Goal: Task Accomplishment & Management: Use online tool/utility

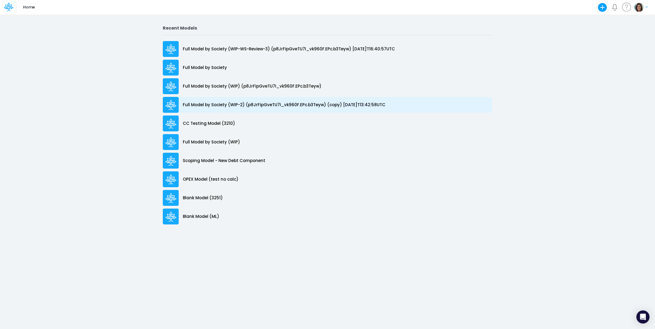
click at [310, 107] on p "Full Model by Society (WIP-2) (p8JrFipGveTU7I_vk960F.EPc.b3Teyw) (copy) [DATE]T…" at bounding box center [284, 105] width 203 height 6
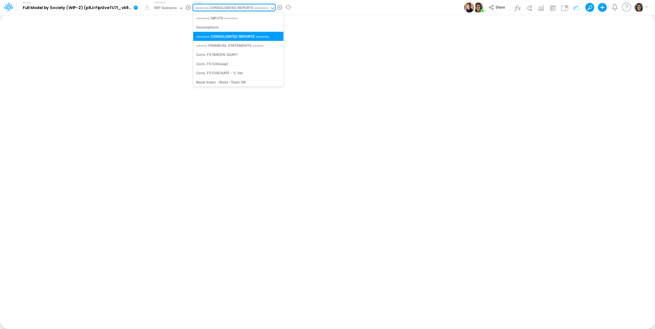
click at [261, 9] on div "====== CONSOLIDATED REPORTS ======" at bounding box center [231, 8] width 73 height 6
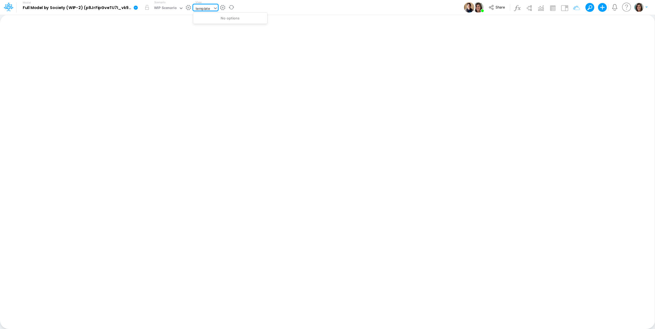
click at [207, 11] on input "template" at bounding box center [203, 8] width 15 height 5
type input "template"
click at [264, 9] on div "Model Full Model by Society (WIP-2) (p8JrFipGveTU7I_vk960F.EPc.b3Teyw) (copy) 2…" at bounding box center [328, 7] width 590 height 15
click at [219, 7] on div "====== CONSOLIDATED REPORTS ======" at bounding box center [231, 8] width 73 height 6
drag, startPoint x: 392, startPoint y: 8, endPoint x: 399, endPoint y: 8, distance: 6.9
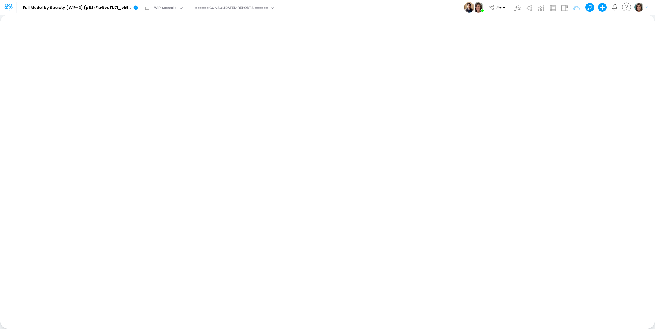
click at [392, 8] on div "Model Full Model by Society (WIP-2) (p8JrFipGveTU7I_vk960F.EPc.b3Teyw) (copy) 2…" at bounding box center [328, 7] width 590 height 15
click at [541, 8] on img at bounding box center [540, 8] width 9 height 9
drag, startPoint x: 540, startPoint y: 5, endPoint x: 547, endPoint y: 4, distance: 7.5
click at [540, 5] on img at bounding box center [540, 8] width 9 height 9
click at [550, 5] on img at bounding box center [553, 8] width 9 height 9
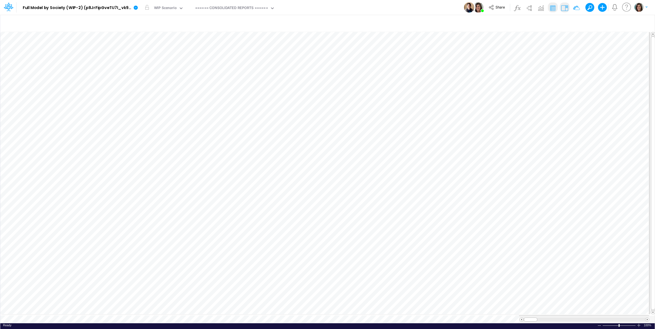
click at [566, 7] on img at bounding box center [564, 8] width 9 height 9
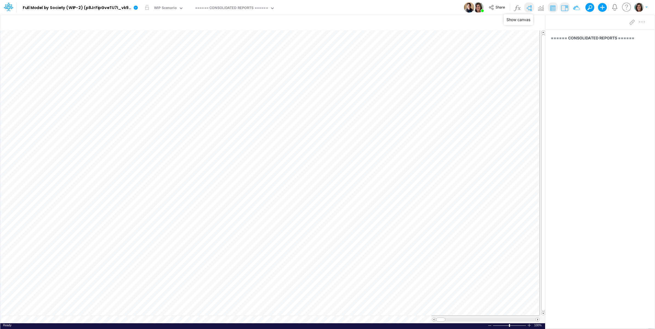
drag, startPoint x: 530, startPoint y: 6, endPoint x: 527, endPoint y: 8, distance: 3.7
click at [530, 6] on img at bounding box center [529, 8] width 9 height 9
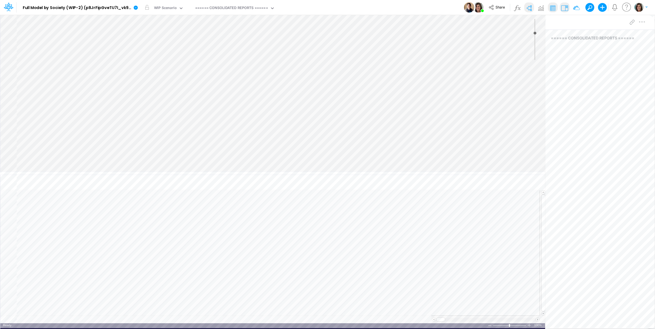
type input "0"
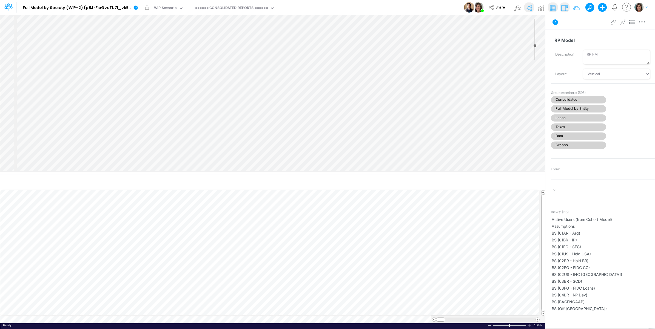
select select "Horizontal"
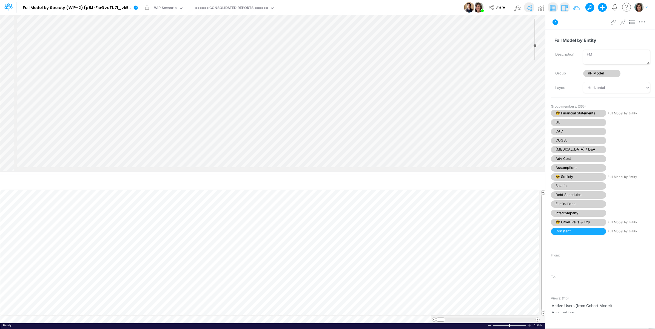
select select "Horizontal"
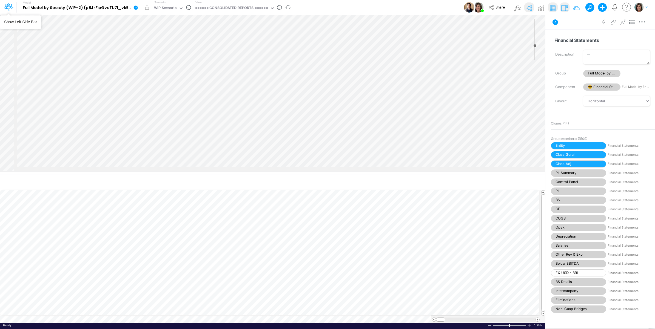
click at [1, 8] on div at bounding box center [8, 7] width 16 height 10
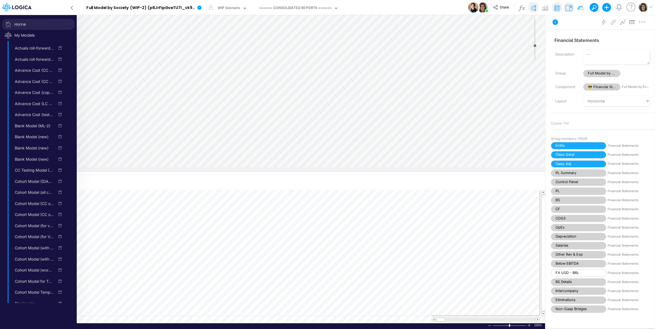
click at [15, 24] on span "Home" at bounding box center [38, 24] width 73 height 11
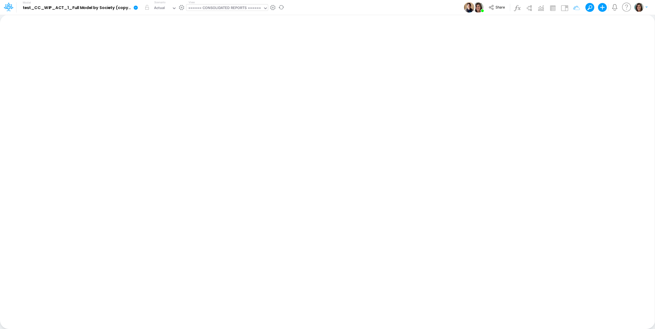
click at [212, 10] on div "====== CONSOLIDATED REPORTS ======" at bounding box center [224, 8] width 73 height 6
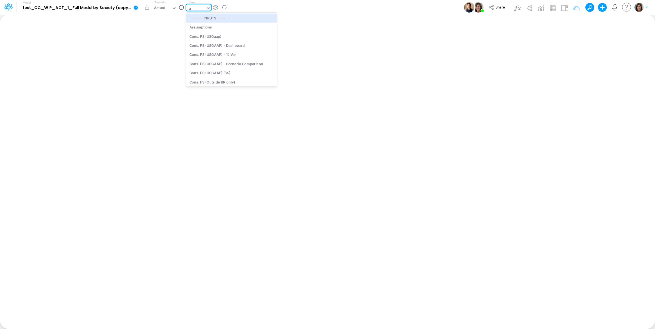
type input "unit"
click at [226, 55] on div "Unit Economics (Working View)" at bounding box center [231, 54] width 90 height 9
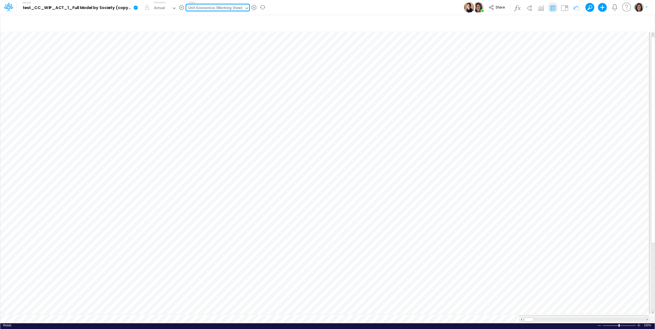
click at [375, 6] on div "Model test_CC_WIP_ACT_1_Full Model by Society (copy) [DATE]T14:12:32UTC Edit mo…" at bounding box center [328, 7] width 590 height 15
click at [231, 6] on div "Unit Economics (Working View)" at bounding box center [215, 8] width 54 height 6
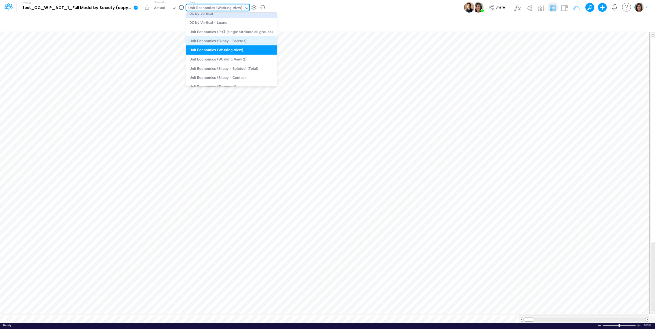
scroll to position [781, 0]
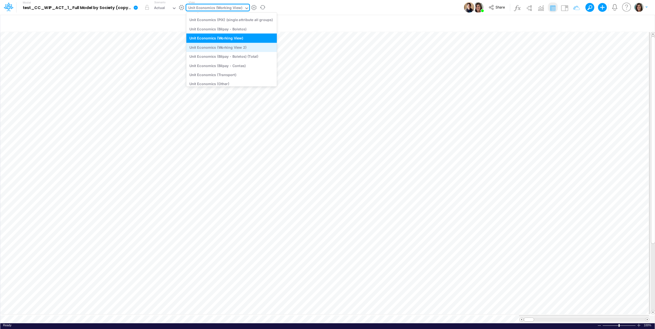
click at [237, 47] on div "Unit Economics (Working View 2)" at bounding box center [231, 47] width 90 height 9
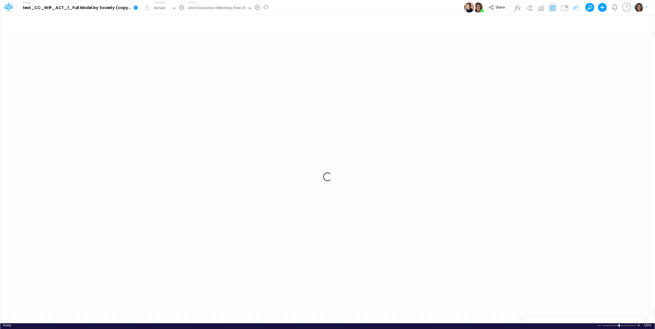
click at [357, 6] on div "Model test_CC_WIP_ACT_1_Full Model by Society (copy) [DATE]T14:12:32UTC Edit mo…" at bounding box center [328, 7] width 590 height 15
click at [572, 21] on icon "button" at bounding box center [574, 23] width 8 height 6
select select "contains"
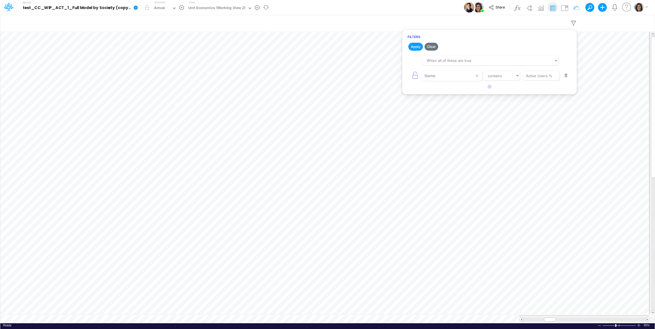
click at [414, 6] on div "Model test_CC_WIP_ACT_1_Full Model by Society (copy) [DATE]T14:12:32UTC Edit mo…" at bounding box center [328, 7] width 590 height 15
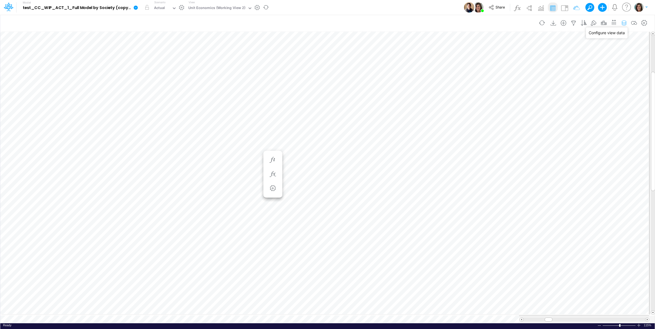
click at [624, 21] on icon "button" at bounding box center [624, 23] width 8 height 6
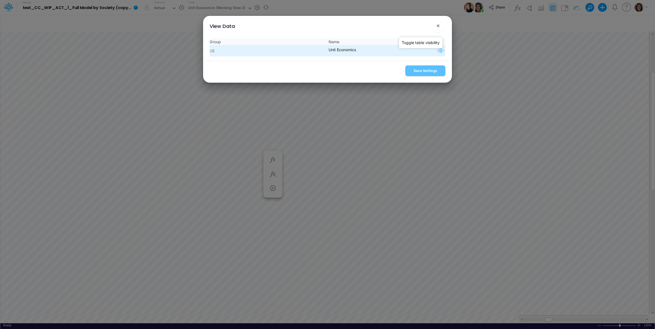
click at [437, 49] on icon "button" at bounding box center [441, 50] width 8 height 7
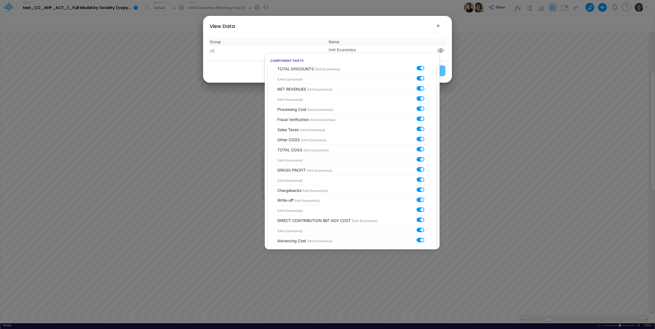
scroll to position [502, 0]
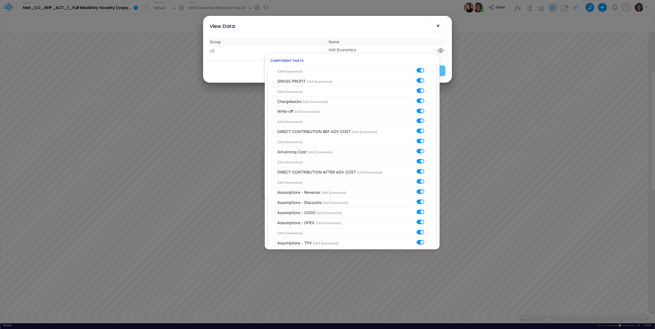
click at [439, 26] on span "×" at bounding box center [438, 25] width 4 height 7
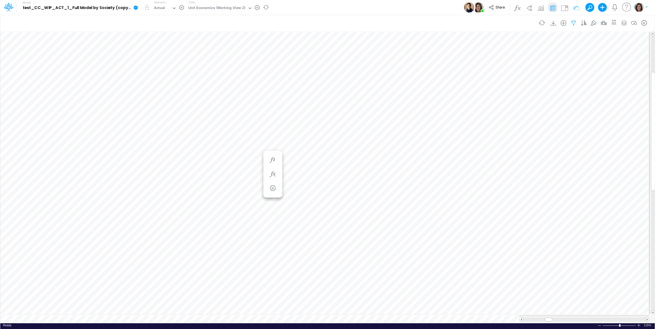
click at [573, 20] on icon "button" at bounding box center [574, 23] width 8 height 6
select select "contains"
click at [544, 73] on input "Active Users %" at bounding box center [540, 75] width 37 height 9
drag, startPoint x: 544, startPoint y: 73, endPoint x: 546, endPoint y: 75, distance: 3.1
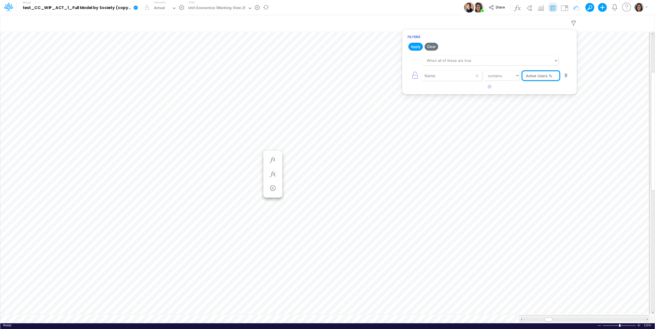
click at [544, 73] on input "Active Users %" at bounding box center [540, 75] width 37 height 9
type input "T"
type input "TPV"
click at [417, 45] on button "Apply" at bounding box center [415, 47] width 15 height 8
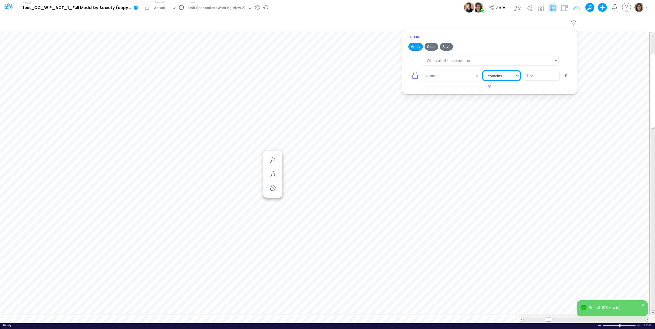
click at [507, 74] on select "equals not equal starts with ends with contains" at bounding box center [501, 75] width 37 height 9
select select "equals"
click at [484, 72] on select "equals not equal starts with ends with contains" at bounding box center [502, 75] width 36 height 9
click at [416, 46] on button "Apply" at bounding box center [415, 47] width 15 height 8
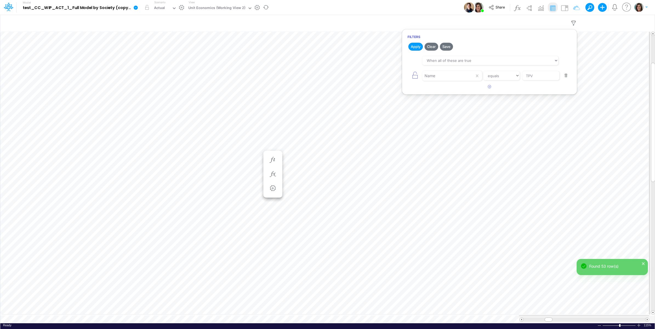
click at [428, 8] on div "Model test_CC_WIP_ACT_1_Full Model by Society (copy) [DATE]T14:12:32UTC Edit mo…" at bounding box center [328, 7] width 590 height 15
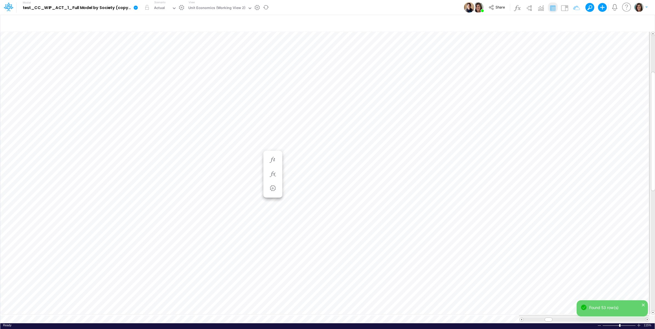
scroll to position [0, 0]
click at [276, 115] on icon "button" at bounding box center [273, 118] width 8 height 6
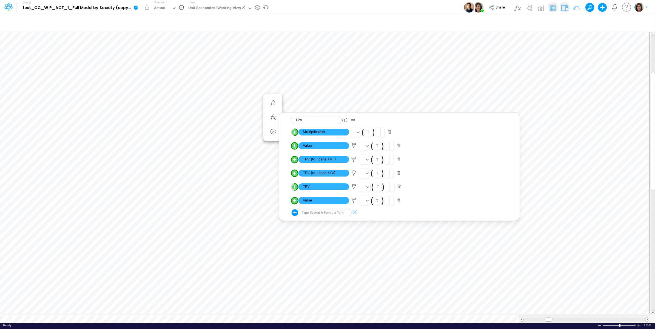
click at [563, 9] on img at bounding box center [564, 8] width 9 height 9
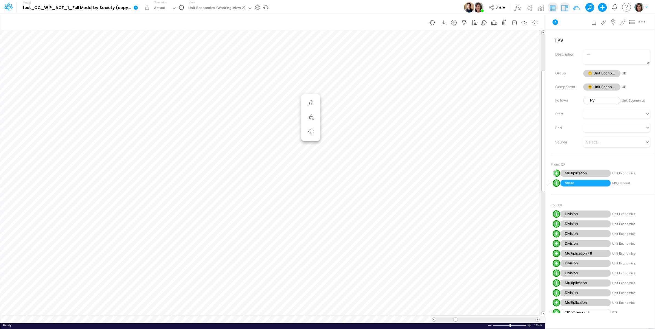
scroll to position [0, 0]
click at [272, 116] on icon "button" at bounding box center [273, 118] width 8 height 6
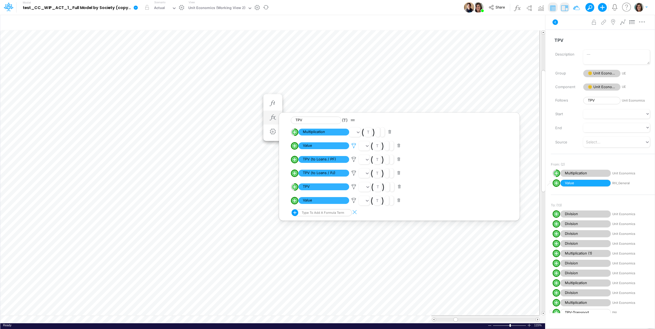
click at [353, 146] on icon at bounding box center [354, 146] width 8 height 6
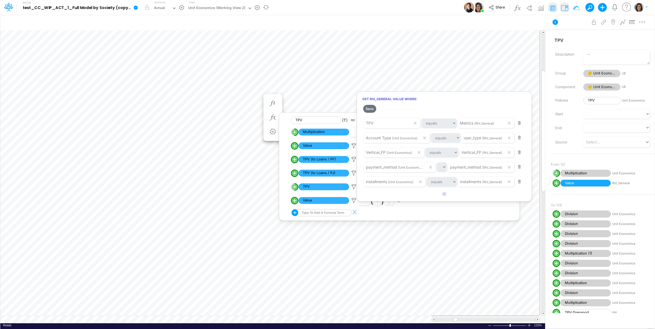
click at [330, 156] on div at bounding box center [327, 166] width 655 height 327
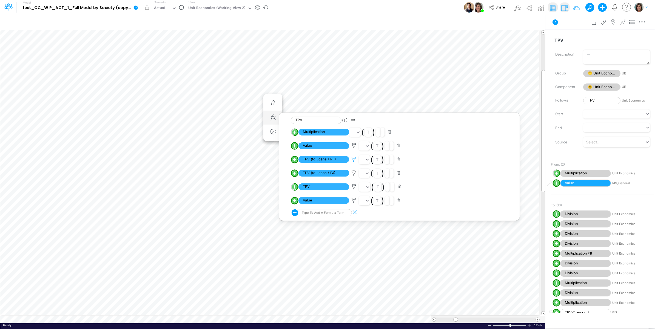
click at [354, 161] on icon at bounding box center [354, 160] width 8 height 6
click at [350, 185] on div at bounding box center [327, 166] width 655 height 327
click at [353, 188] on icon at bounding box center [354, 187] width 8 height 6
click at [419, 202] on div at bounding box center [327, 166] width 655 height 327
click at [572, 25] on div "Advanced settings Delete" at bounding box center [600, 22] width 109 height 15
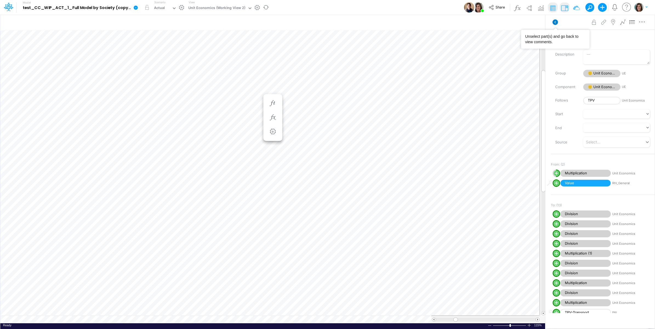
click at [555, 23] on icon at bounding box center [555, 21] width 5 height 5
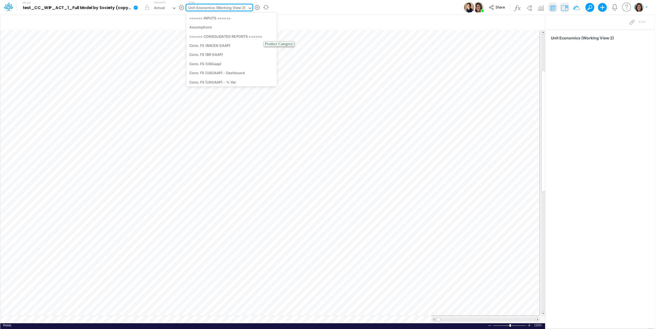
click at [219, 6] on div "Unit Economics (Working View 2)" at bounding box center [216, 8] width 57 height 6
type input "a"
type input "active"
click at [224, 26] on div "Active Users" at bounding box center [223, 27] width 74 height 9
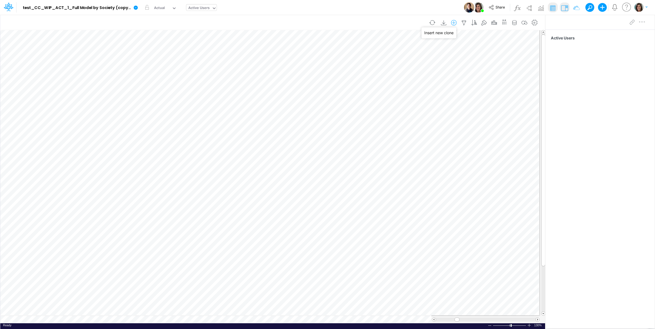
click at [454, 22] on icon "button" at bounding box center [454, 23] width 8 height 6
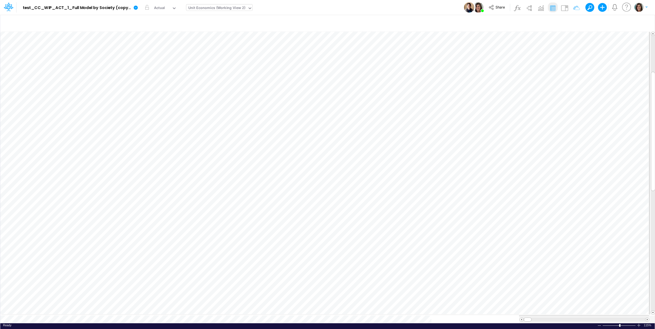
scroll to position [0, 0]
click at [624, 21] on icon "button" at bounding box center [624, 23] width 8 height 6
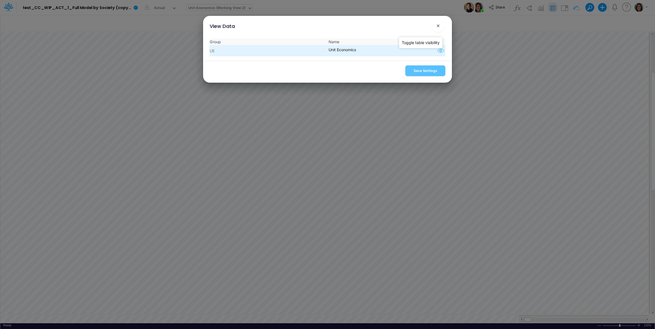
click at [440, 52] on icon "button" at bounding box center [441, 50] width 8 height 7
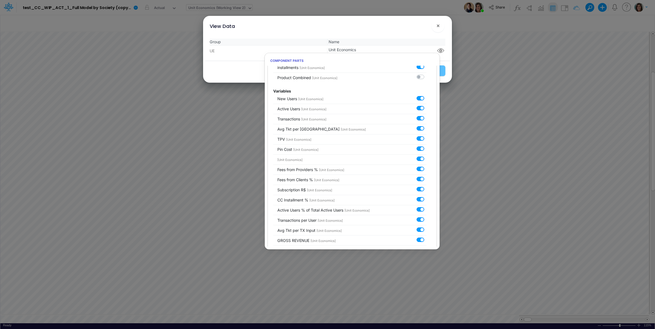
scroll to position [0, 0]
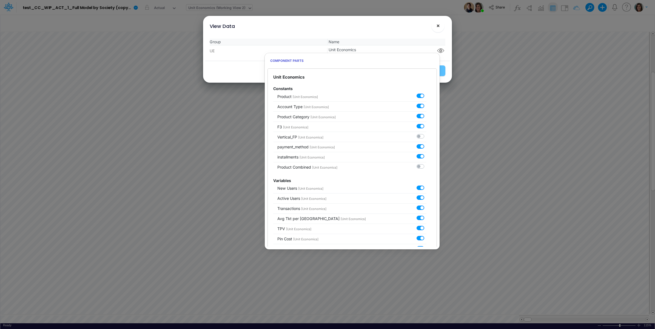
click at [437, 24] on span "×" at bounding box center [438, 25] width 4 height 7
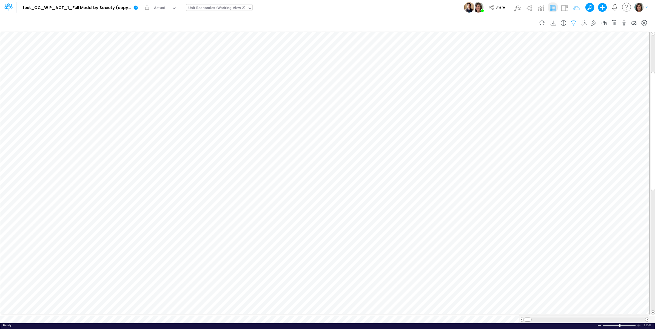
click at [575, 21] on icon "button" at bounding box center [574, 23] width 8 height 6
click at [539, 77] on input "TPV" at bounding box center [540, 75] width 37 height 9
type input "Active Users"
click at [417, 47] on button "Apply" at bounding box center [415, 47] width 15 height 8
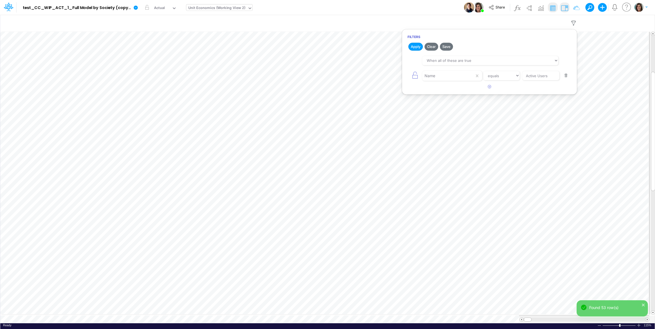
click at [568, 7] on img at bounding box center [564, 8] width 9 height 9
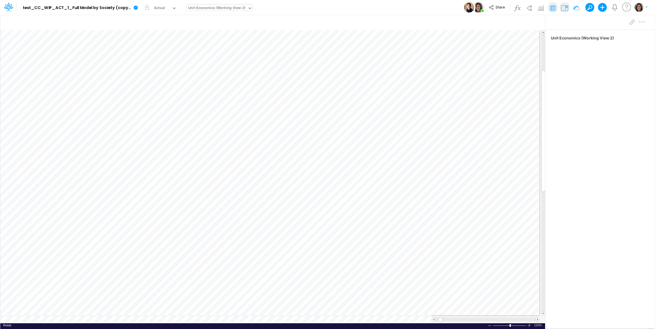
scroll to position [0, 0]
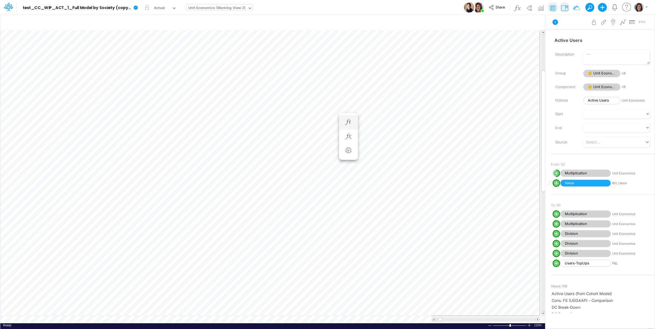
scroll to position [0, 0]
click at [350, 135] on icon "button" at bounding box center [348, 137] width 8 height 6
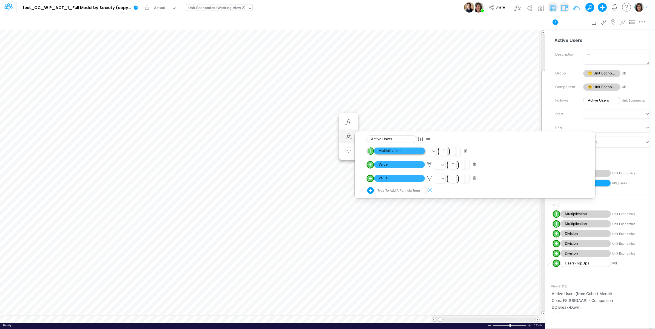
click at [402, 152] on span "Multiplication" at bounding box center [399, 151] width 51 height 7
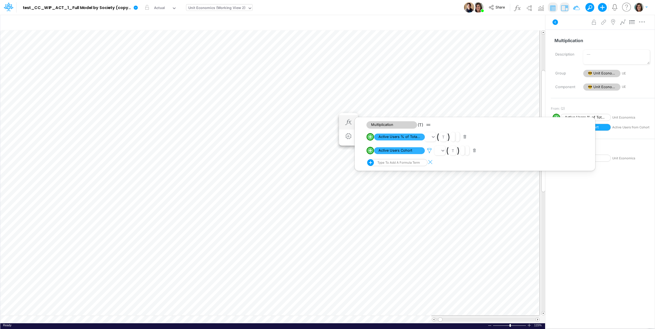
click at [429, 151] on icon at bounding box center [429, 151] width 8 height 6
click at [411, 138] on div at bounding box center [327, 166] width 655 height 327
click at [413, 137] on span "Active Users % of Total Active Users" at bounding box center [399, 137] width 51 height 7
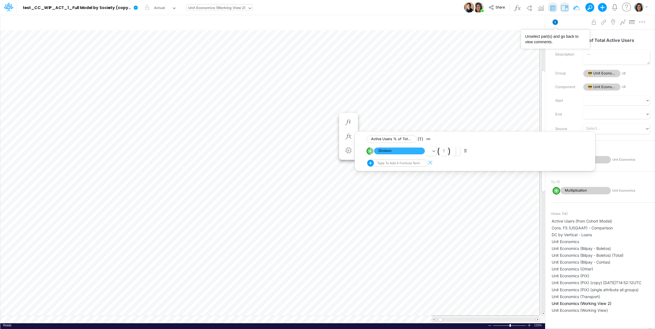
click at [555, 22] on icon at bounding box center [555, 21] width 5 height 5
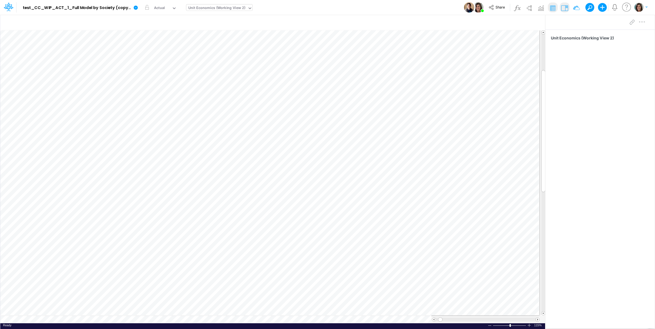
scroll to position [0, 0]
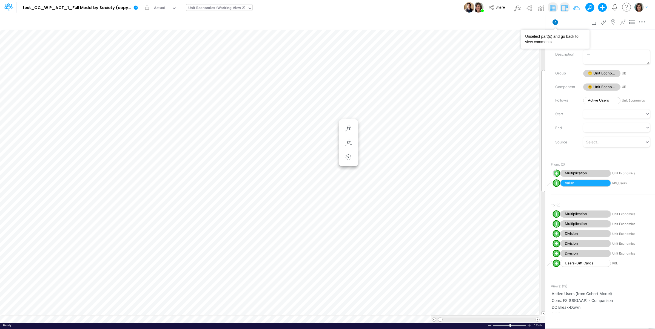
click at [553, 22] on icon at bounding box center [555, 21] width 5 height 5
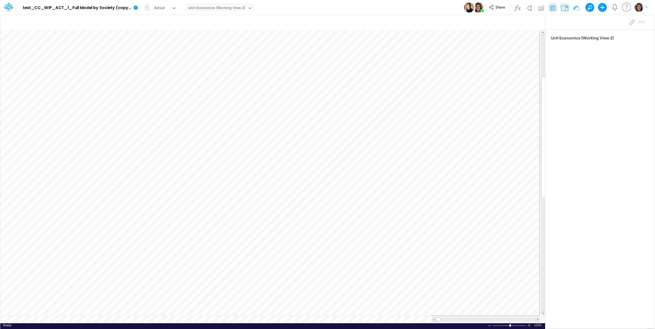
scroll to position [0, 0]
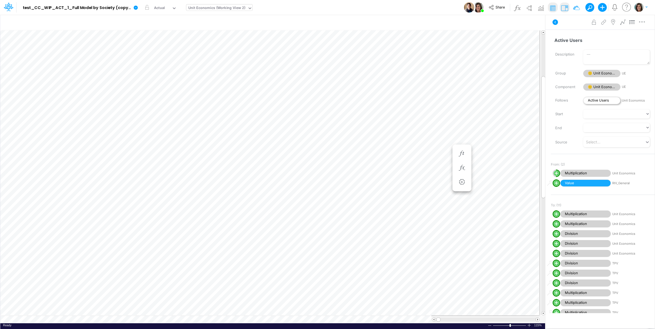
click at [606, 99] on span "Active Users" at bounding box center [601, 100] width 37 height 7
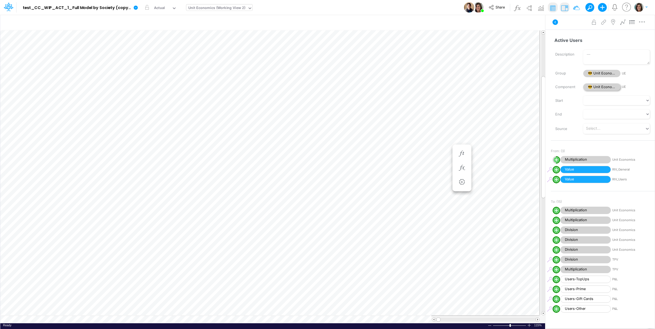
click at [601, 84] on span "😎 Unit Economics" at bounding box center [601, 87] width 37 height 7
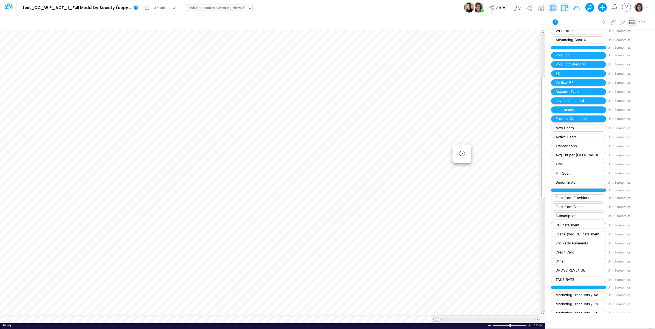
scroll to position [833, 0]
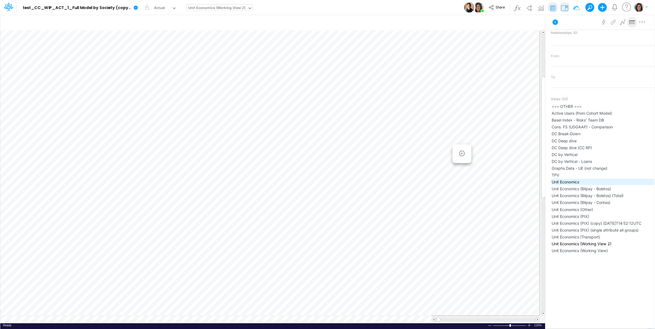
click at [583, 185] on span "Unit Economics" at bounding box center [603, 182] width 102 height 6
click at [554, 22] on icon at bounding box center [555, 21] width 5 height 5
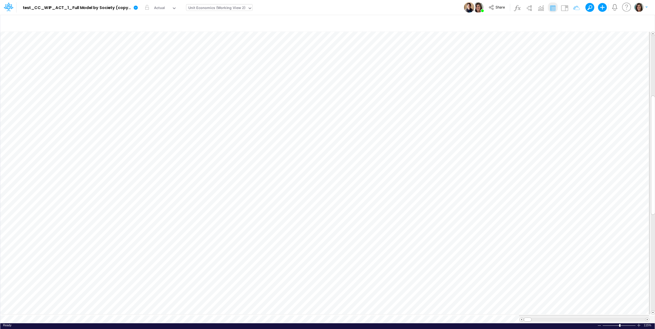
scroll to position [0, 0]
click at [212, 7] on div "Unit Economics (Working View 2)" at bounding box center [216, 8] width 57 height 6
type input "p&L"
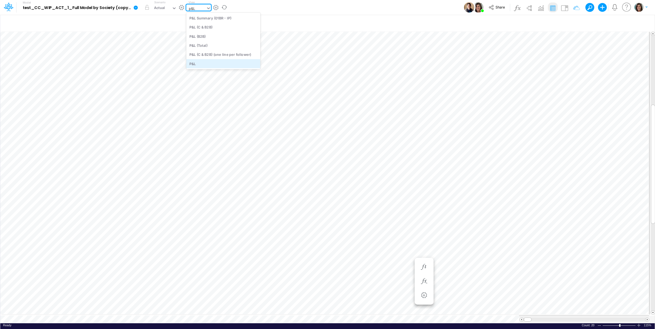
click at [207, 64] on div "P&L" at bounding box center [223, 63] width 74 height 9
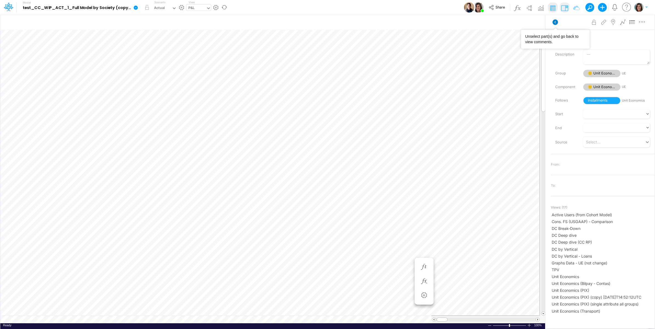
click at [554, 21] on icon at bounding box center [555, 21] width 5 height 5
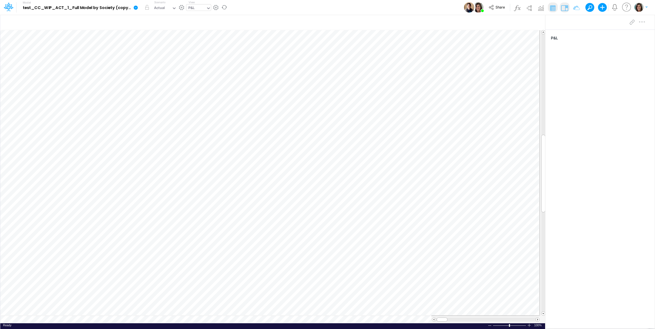
click at [188, 8] on div "P&L" at bounding box center [191, 8] width 6 height 6
type input "[PERSON_NAME]"
click at [214, 36] on div "Financial Statements" at bounding box center [226, 36] width 80 height 9
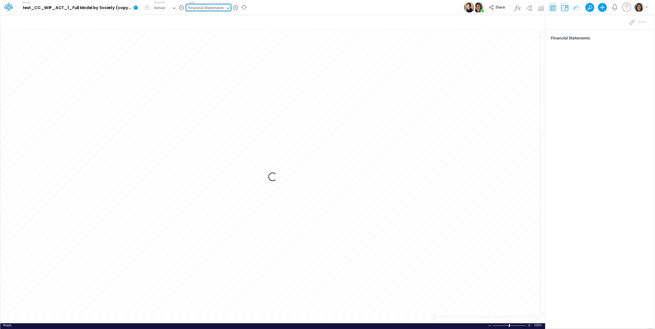
click at [315, 8] on div "Model test_CC_WIP_ACT_1_Full Model by Society (copy) [DATE]T14:12:32UTC Edit mo…" at bounding box center [328, 7] width 590 height 15
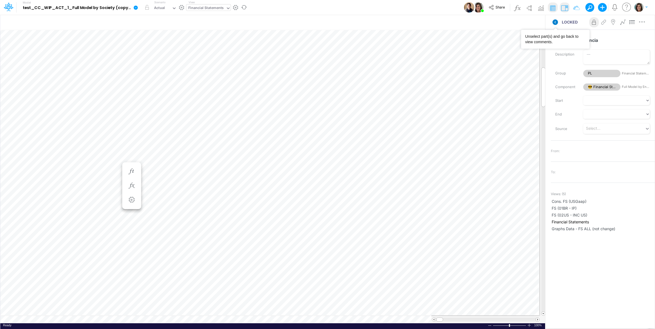
click at [557, 22] on icon at bounding box center [555, 21] width 5 height 5
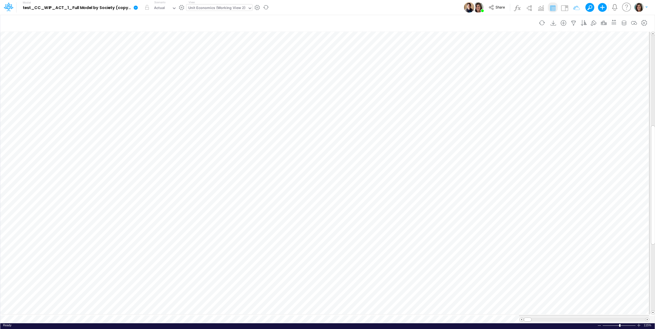
scroll to position [0, 0]
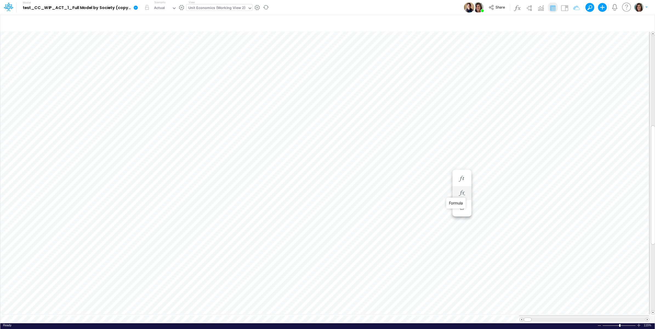
drag, startPoint x: 462, startPoint y: 194, endPoint x: 467, endPoint y: 198, distance: 6.4
click at [462, 194] on icon "button" at bounding box center [462, 194] width 8 height 6
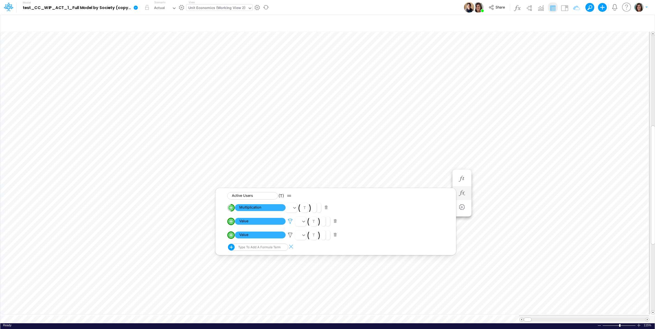
click at [288, 222] on icon at bounding box center [290, 222] width 8 height 6
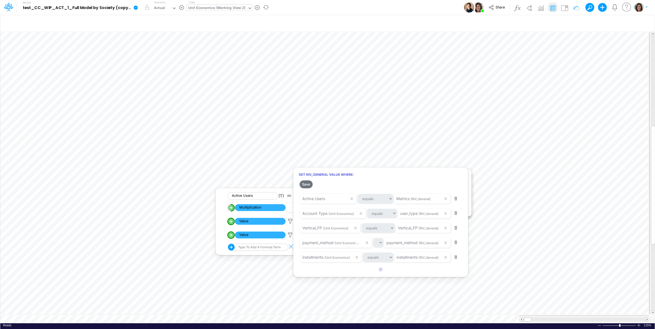
click at [289, 221] on div at bounding box center [327, 166] width 655 height 327
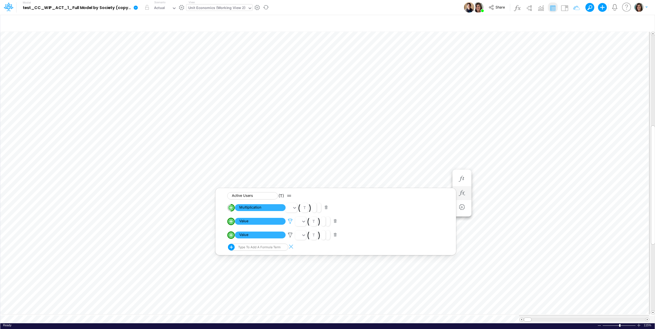
click at [291, 222] on icon at bounding box center [290, 222] width 8 height 6
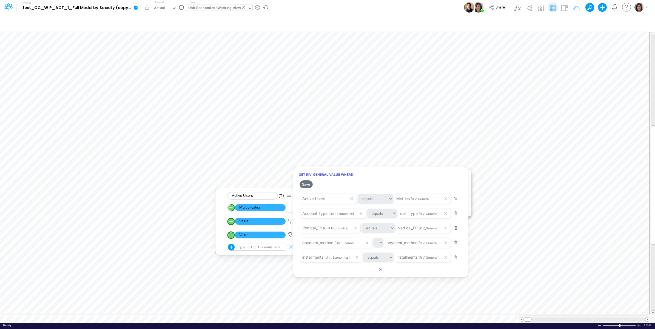
click at [285, 228] on div at bounding box center [327, 166] width 655 height 327
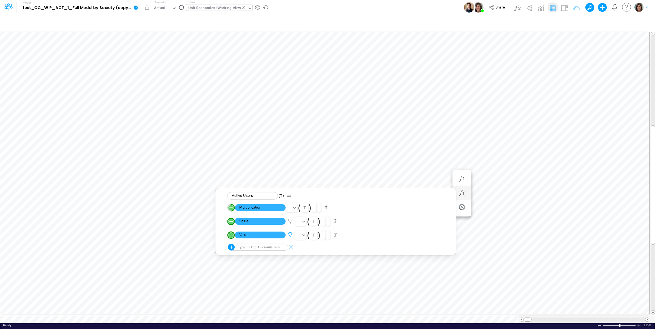
click at [289, 235] on icon at bounding box center [290, 235] width 8 height 6
click at [272, 229] on div at bounding box center [327, 166] width 655 height 327
click at [292, 221] on icon at bounding box center [290, 222] width 8 height 6
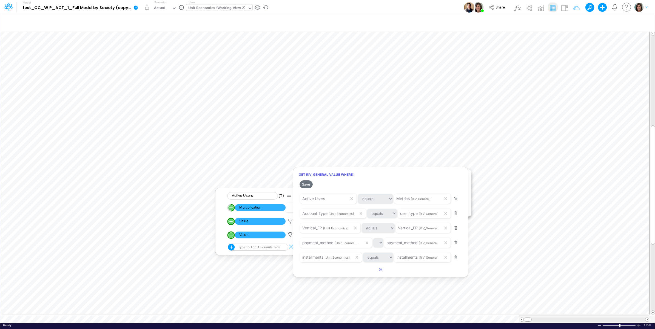
click at [285, 227] on div at bounding box center [327, 166] width 655 height 327
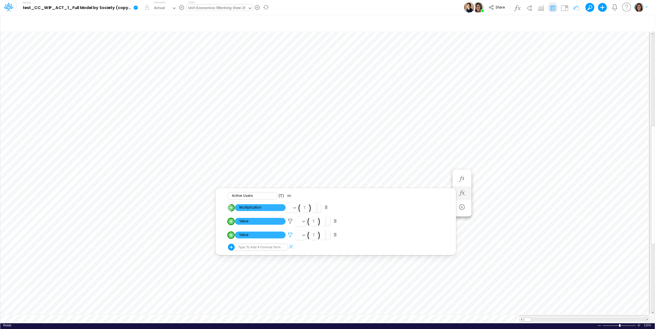
click at [288, 233] on icon at bounding box center [290, 235] width 8 height 6
drag, startPoint x: 350, startPoint y: 10, endPoint x: 292, endPoint y: 19, distance: 58.0
click at [350, 10] on div at bounding box center [327, 166] width 655 height 327
click at [562, 7] on img at bounding box center [564, 8] width 9 height 9
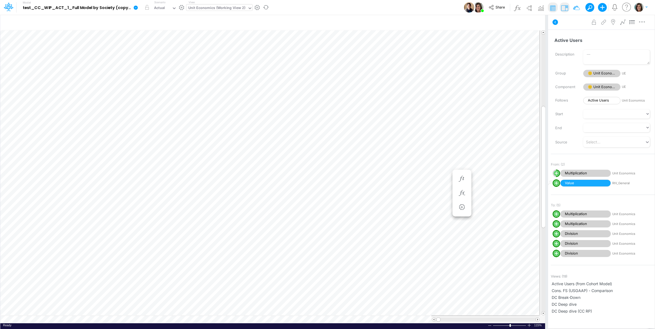
scroll to position [0, 0]
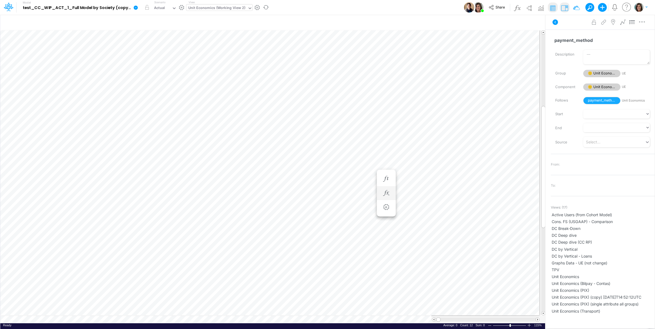
click at [393, 198] on body "Model test_CC_WIP_ACT_1_Full Model by Society (copy) [DATE]T14:12:32UTC Edit mo…" at bounding box center [327, 164] width 655 height 329
click at [553, 22] on icon at bounding box center [555, 21] width 5 height 5
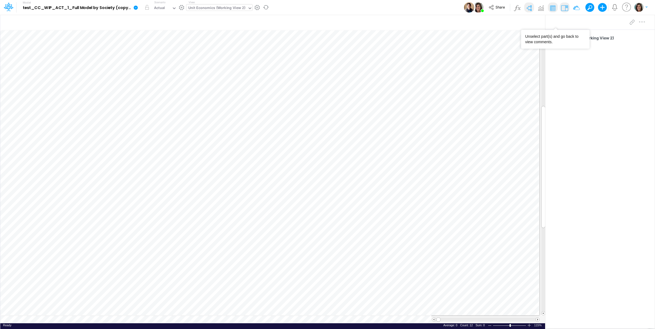
click at [528, 6] on img at bounding box center [529, 8] width 9 height 9
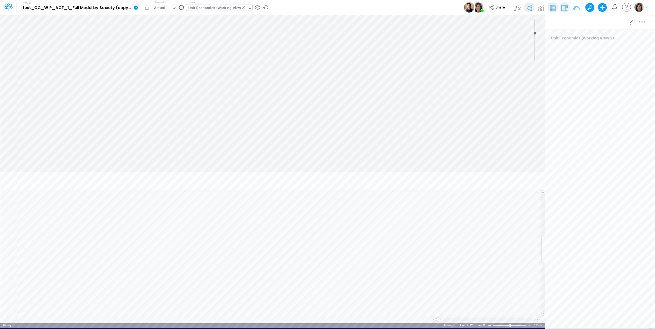
type input "0"
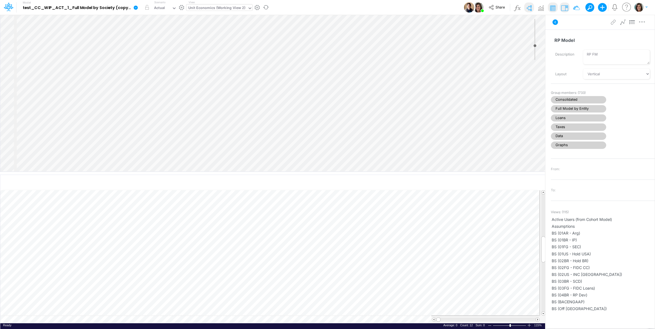
select select "Horizontal"
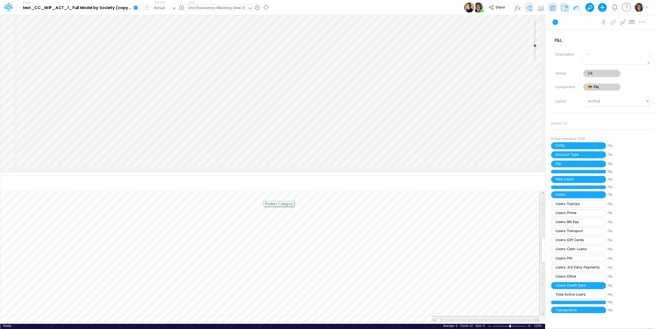
drag, startPoint x: 257, startPoint y: 173, endPoint x: 250, endPoint y: 236, distance: 63.4
click at [252, 175] on div at bounding box center [272, 174] width 545 height 3
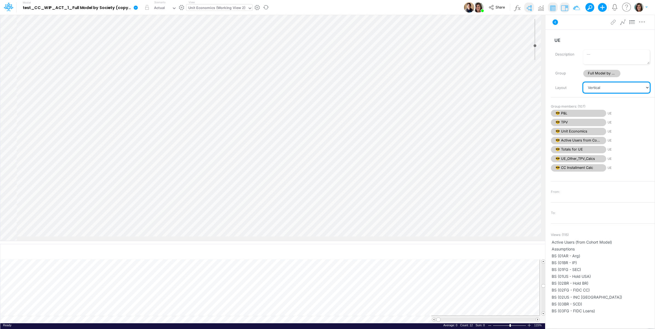
click at [613, 86] on select "Vertical Vertical Tree Horizontal Horizontal Tree Horizontal Tree Compact Funnel" at bounding box center [616, 88] width 67 height 10
select select "Horizontal"
click at [583, 83] on select "Vertical Vertical Tree Horizontal Horizontal Tree Horizontal Tree Compact Funnel" at bounding box center [616, 88] width 67 height 10
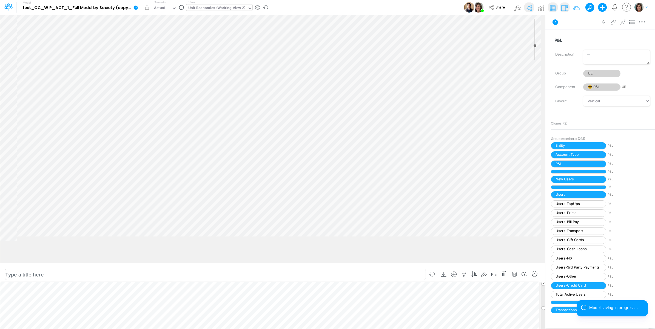
click at [317, 297] on div "Insert component Insert node Variable Constant Group Addition Subtraction Multi…" at bounding box center [272, 172] width 545 height 315
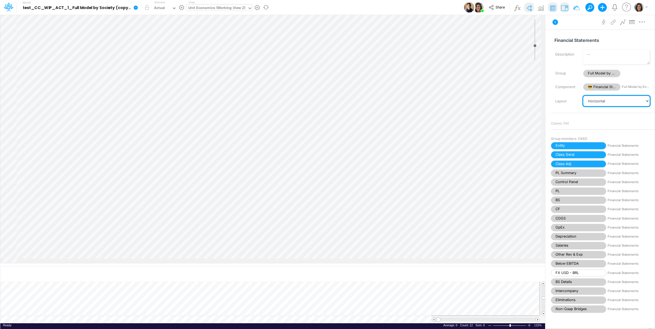
click at [606, 102] on select "Vertical Vertical Tree Horizontal Horizontal Tree Horizontal Tree Compact Funnel" at bounding box center [616, 101] width 67 height 10
select select "Vertical"
click at [583, 96] on select "Vertical Vertical Tree Horizontal Horizontal Tree Horizontal Tree Compact Funnel" at bounding box center [616, 101] width 67 height 10
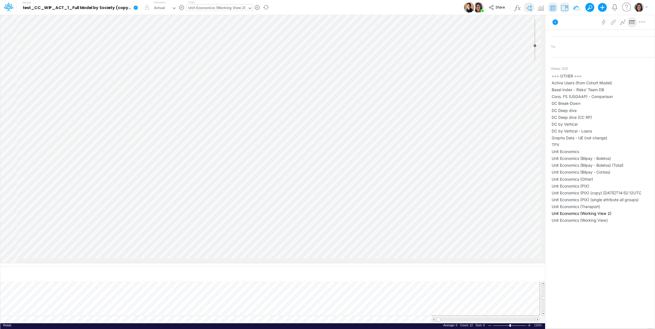
scroll to position [868, 0]
click at [578, 127] on span "DC by Vertical" at bounding box center [603, 124] width 102 height 6
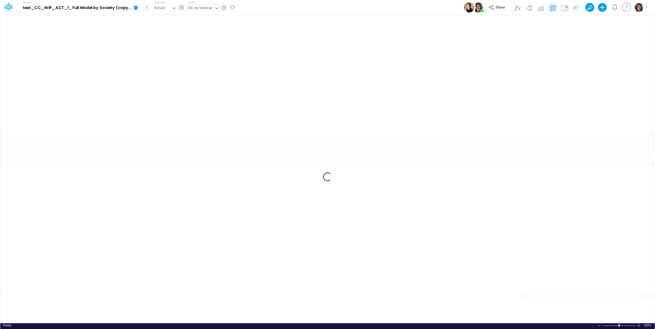
type input "DC by Vertical"
click at [381, 5] on div "Model test_CC_WIP_ACT_1_Full Model by Society (copy) [DATE]T14:12:32UTC Edit mo…" at bounding box center [328, 7] width 590 height 15
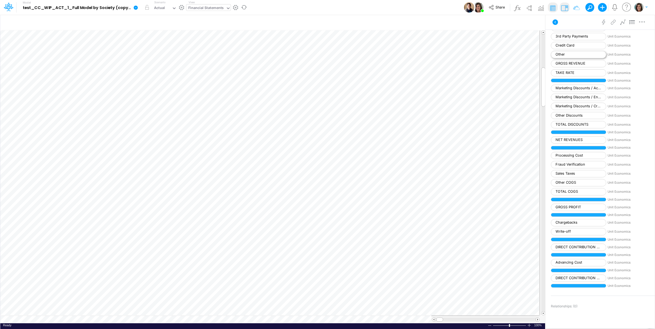
scroll to position [0, 0]
click at [554, 19] on icon at bounding box center [555, 22] width 7 height 7
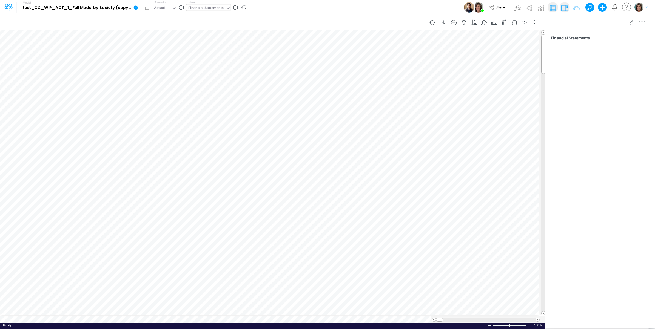
scroll to position [0, 0]
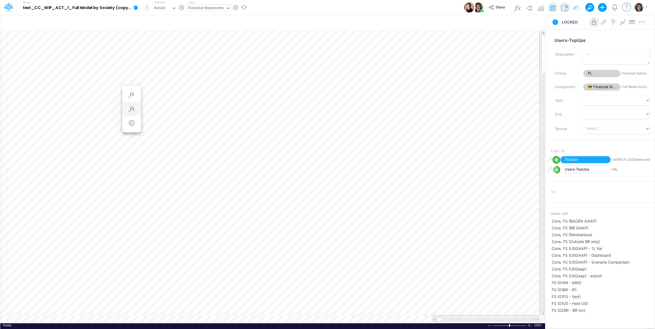
scroll to position [0, 0]
click at [130, 123] on icon "button" at bounding box center [131, 126] width 8 height 6
click at [211, 153] on icon at bounding box center [213, 154] width 8 height 6
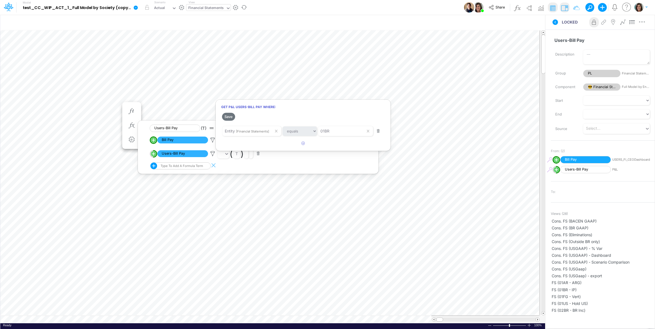
click at [559, 25] on div at bounding box center [327, 166] width 655 height 327
click at [554, 21] on icon at bounding box center [555, 21] width 5 height 5
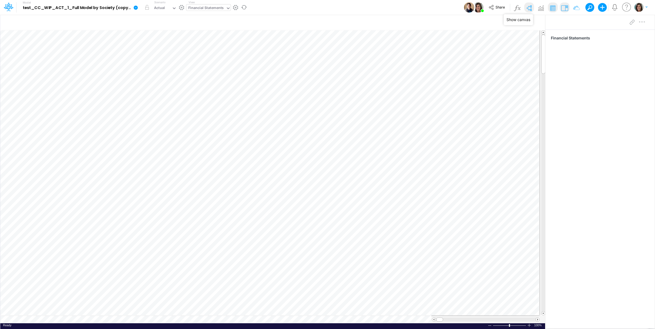
click at [529, 7] on img at bounding box center [529, 8] width 9 height 9
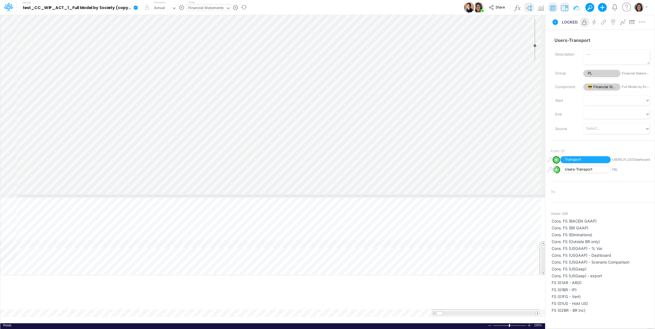
drag, startPoint x: 214, startPoint y: 265, endPoint x: 219, endPoint y: 195, distance: 69.8
click at [219, 195] on div at bounding box center [272, 196] width 545 height 3
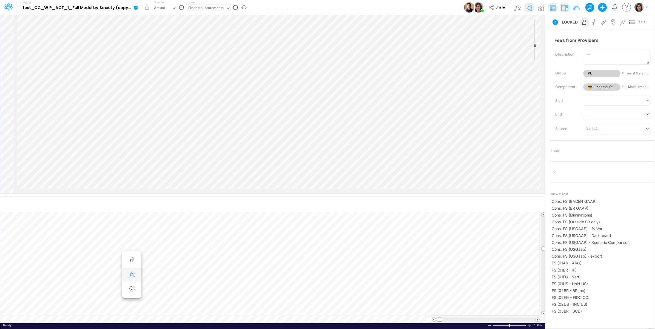
click at [132, 275] on icon "button" at bounding box center [131, 275] width 8 height 6
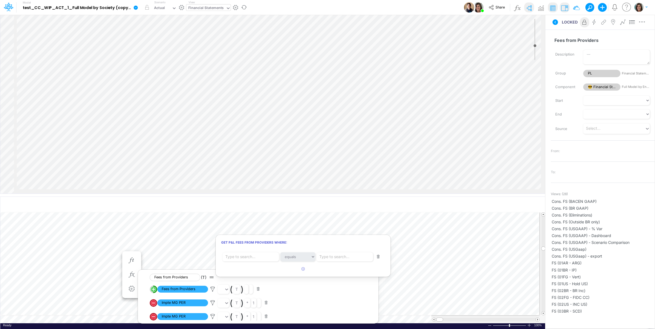
click at [211, 290] on div at bounding box center [327, 166] width 655 height 327
click at [213, 290] on icon at bounding box center [213, 290] width 8 height 6
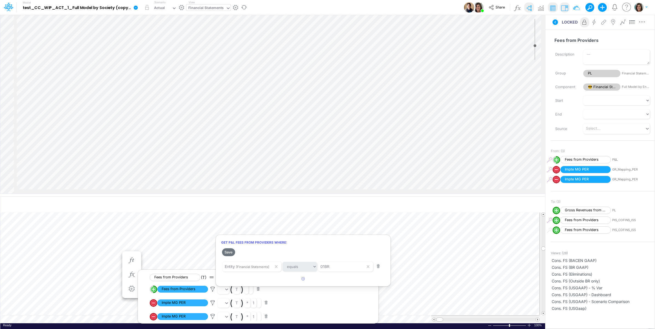
click at [176, 46] on div at bounding box center [327, 166] width 655 height 327
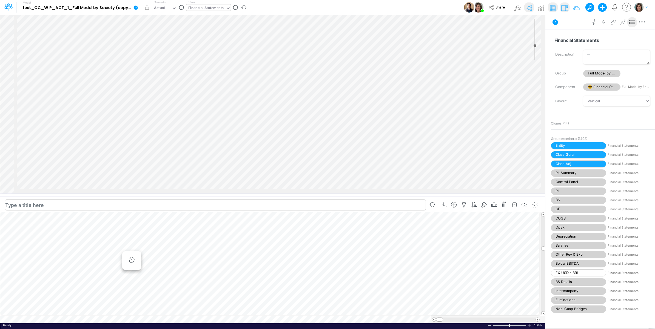
scroll to position [0, 0]
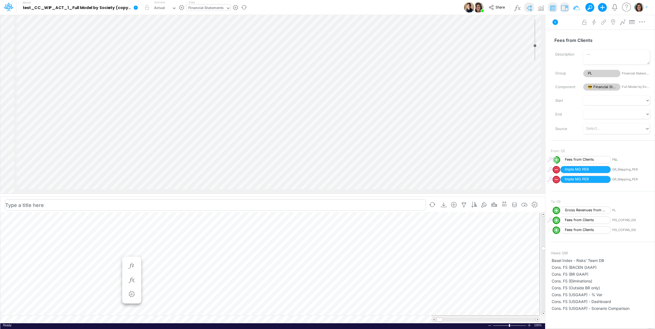
scroll to position [0, 0]
drag, startPoint x: 559, startPoint y: 28, endPoint x: 557, endPoint y: 26, distance: 2.8
click at [559, 28] on div "LOCKED Advanced settings Delete" at bounding box center [600, 22] width 109 height 15
click at [557, 23] on icon at bounding box center [555, 21] width 5 height 5
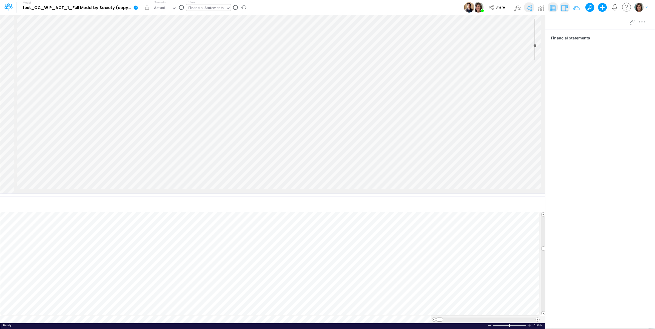
click at [153, 319] on td at bounding box center [269, 320] width 539 height 8
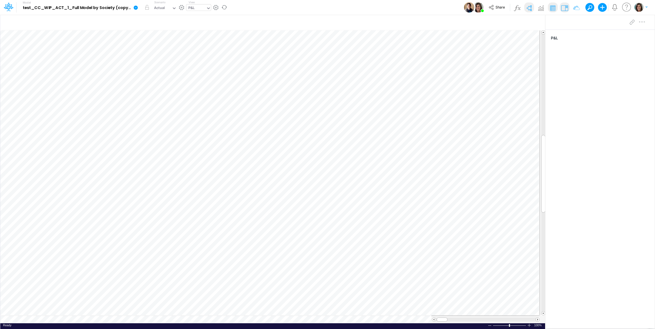
click at [527, 10] on img at bounding box center [529, 8] width 9 height 9
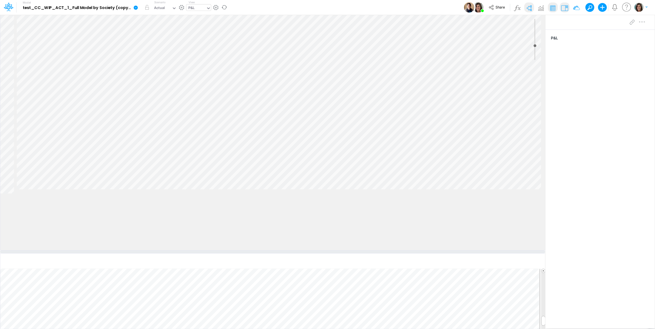
drag, startPoint x: 221, startPoint y: 195, endPoint x: 222, endPoint y: 260, distance: 64.2
click at [222, 254] on div at bounding box center [272, 252] width 545 height 3
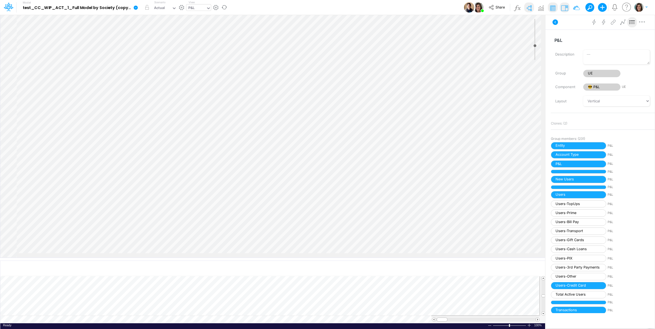
scroll to position [548, 0]
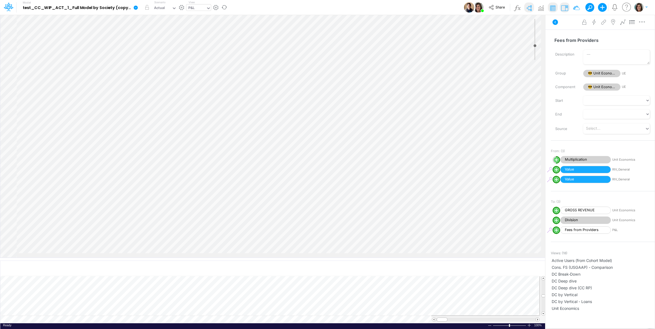
scroll to position [777, 0]
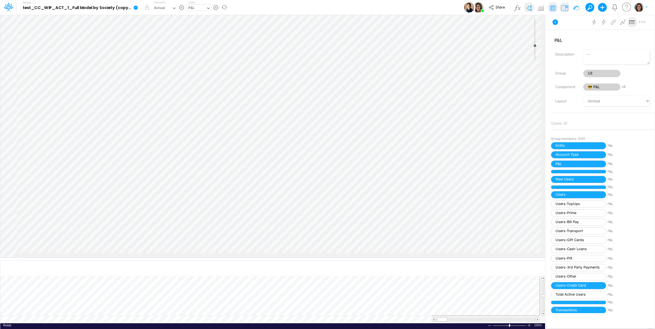
scroll to position [365, 0]
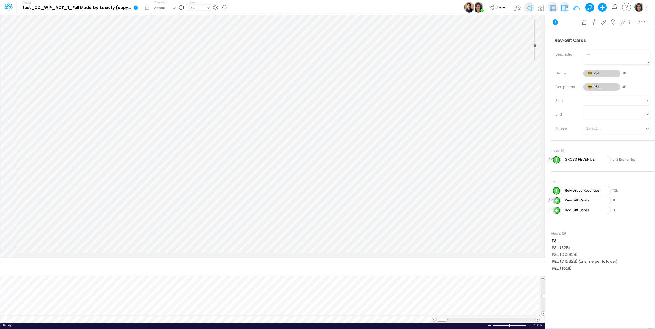
scroll to position [548, 0]
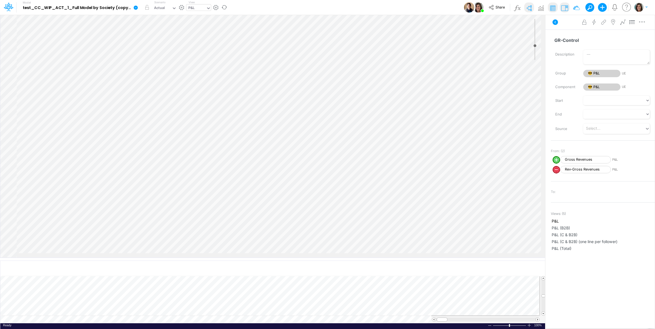
scroll to position [640, 0]
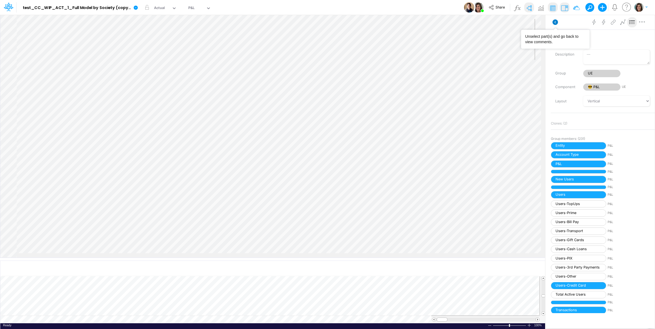
click at [555, 23] on icon at bounding box center [555, 21] width 5 height 5
click at [555, 21] on icon at bounding box center [555, 21] width 5 height 5
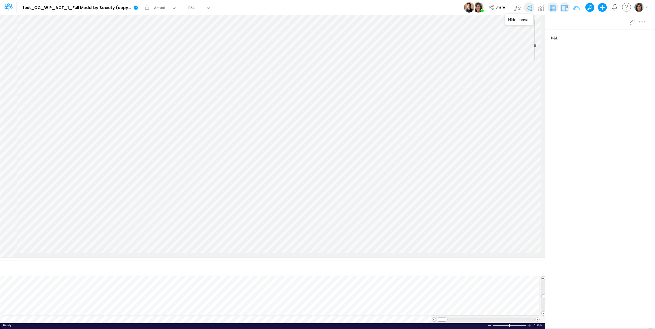
click at [529, 5] on img at bounding box center [529, 8] width 9 height 9
